Goal: Find specific page/section: Find specific page/section

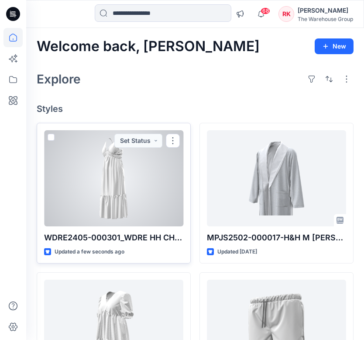
click at [115, 175] on div at bounding box center [113, 178] width 139 height 96
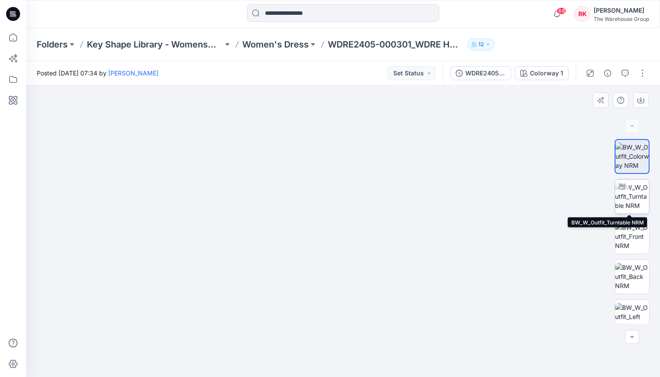
click at [370, 198] on img at bounding box center [632, 196] width 34 height 27
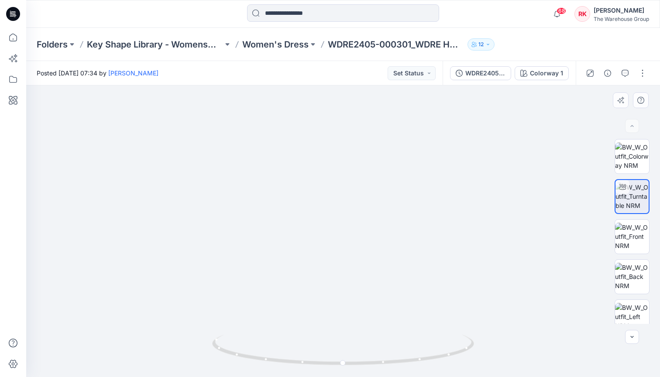
drag, startPoint x: 339, startPoint y: 154, endPoint x: 333, endPoint y: 268, distance: 113.7
drag, startPoint x: 346, startPoint y: 366, endPoint x: 553, endPoint y: 323, distance: 212.0
click at [370, 323] on div at bounding box center [343, 232] width 634 height 292
click at [370, 162] on img at bounding box center [632, 156] width 34 height 27
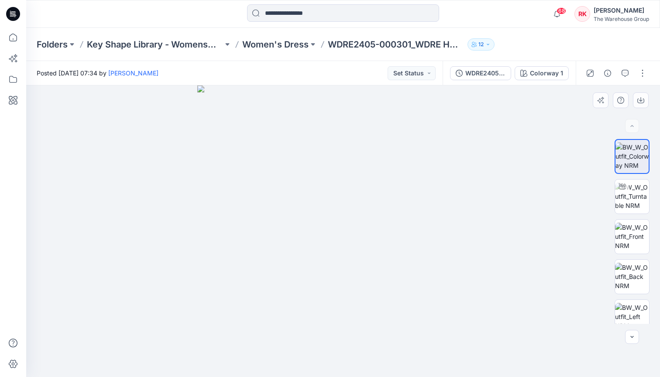
click at [370, 141] on img at bounding box center [343, 232] width 292 height 292
click at [16, 37] on icon at bounding box center [12, 37] width 19 height 19
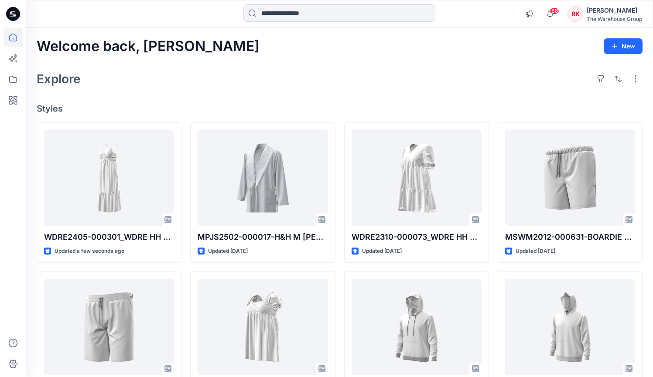
click at [331, 61] on div "Welcome back, [PERSON_NAME] New Explore Styles WDRE2405-000301_WDRE HH CHANNELL…" at bounding box center [339, 316] width 627 height 576
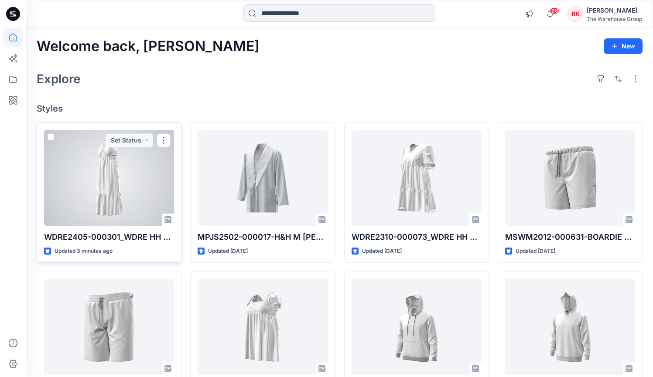
click at [118, 151] on div at bounding box center [109, 178] width 130 height 96
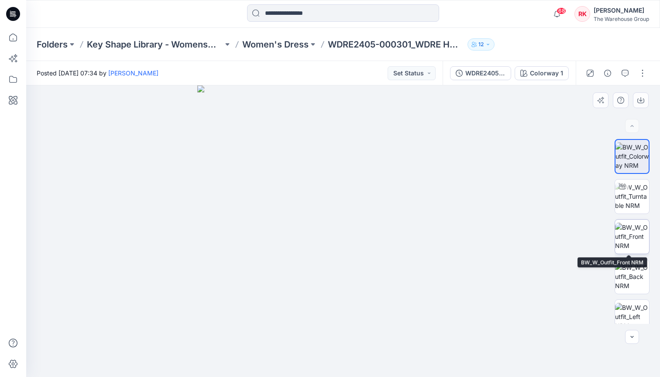
click at [370, 233] on img at bounding box center [632, 236] width 34 height 27
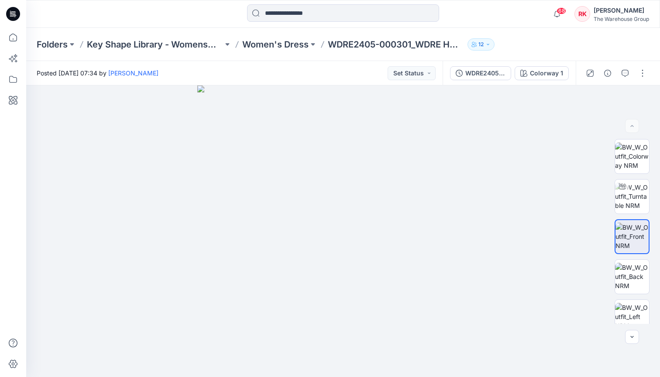
click at [370, 14] on div at bounding box center [343, 13] width 317 height 19
drag, startPoint x: 519, startPoint y: 38, endPoint x: 473, endPoint y: 41, distance: 46.3
click at [370, 38] on div "Folders Key Shape Library - Womenswear Women's Dress WDRE2405-000301_WDRE HH CH…" at bounding box center [309, 44] width 545 height 12
click at [15, 37] on icon at bounding box center [12, 37] width 19 height 19
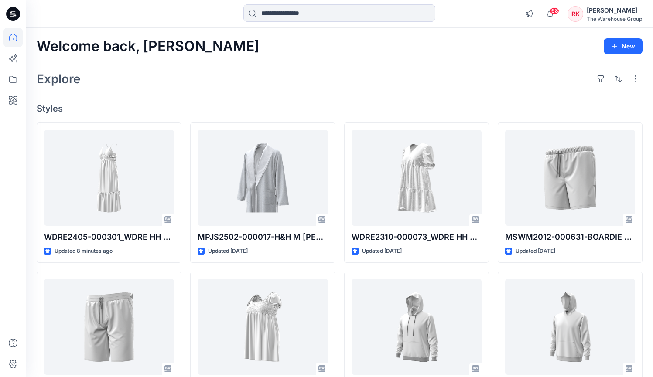
click at [276, 93] on div "Welcome back, [PERSON_NAME] New Explore Styles WDRE2405-000301_WDRE HH CHANNELL…" at bounding box center [339, 316] width 627 height 576
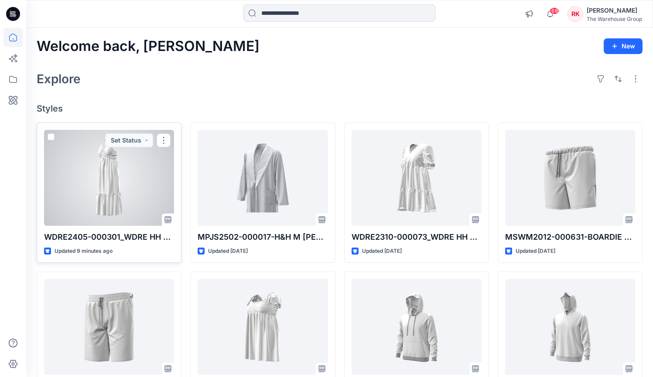
click at [93, 180] on div at bounding box center [109, 178] width 130 height 96
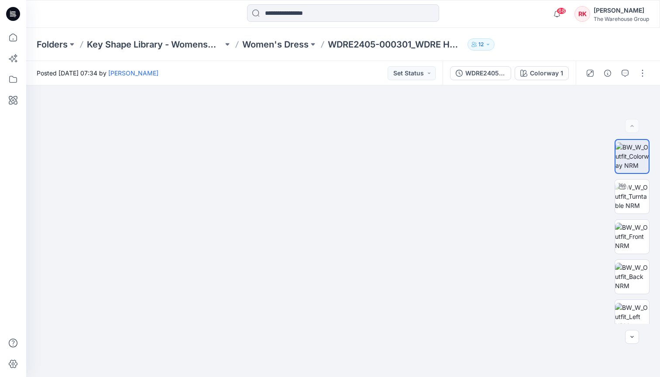
click at [370, 41] on div "Folders Key Shape Library - Womenswear Women's Dress WDRE2405-000301_WDRE HH CH…" at bounding box center [309, 44] width 545 height 12
click at [9, 38] on icon at bounding box center [12, 37] width 19 height 19
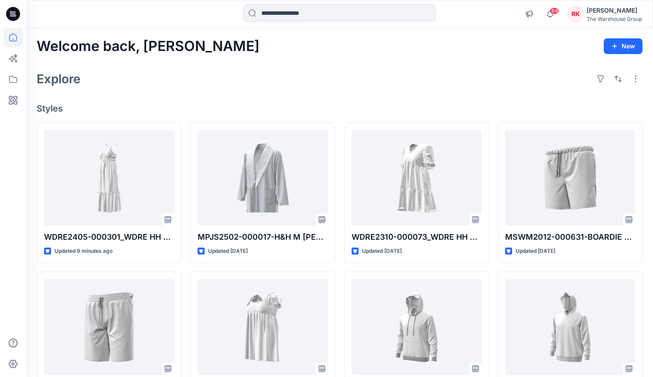
click at [265, 35] on div "Welcome back, [PERSON_NAME] New Explore Styles WDRE2405-000301_WDRE HH CHANNELL…" at bounding box center [339, 316] width 627 height 576
click at [274, 49] on div "Welcome back, [PERSON_NAME] New" at bounding box center [340, 46] width 606 height 16
